Goal: Task Accomplishment & Management: Manage account settings

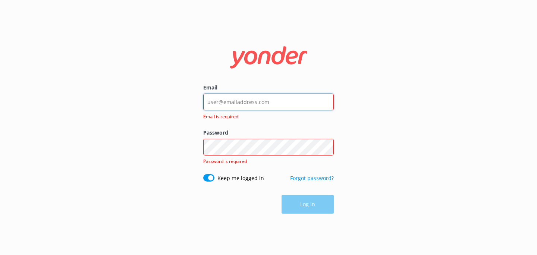
type input "[EMAIL_ADDRESS][DOMAIN_NAME]"
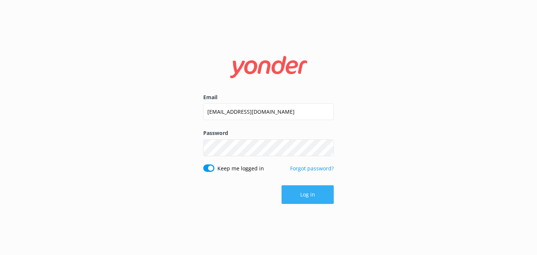
click at [300, 193] on button "Log in" at bounding box center [307, 194] width 52 height 19
